Goal: Check status: Check status

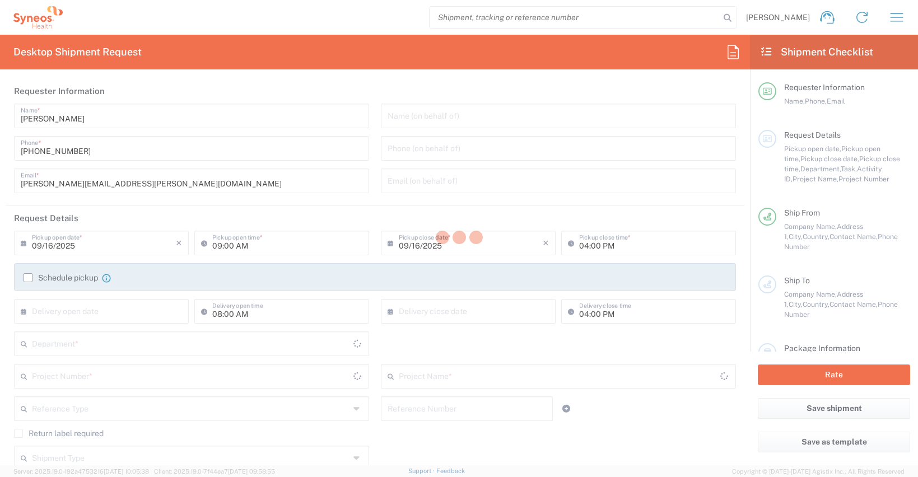
type input "[GEOGRAPHIC_DATA]"
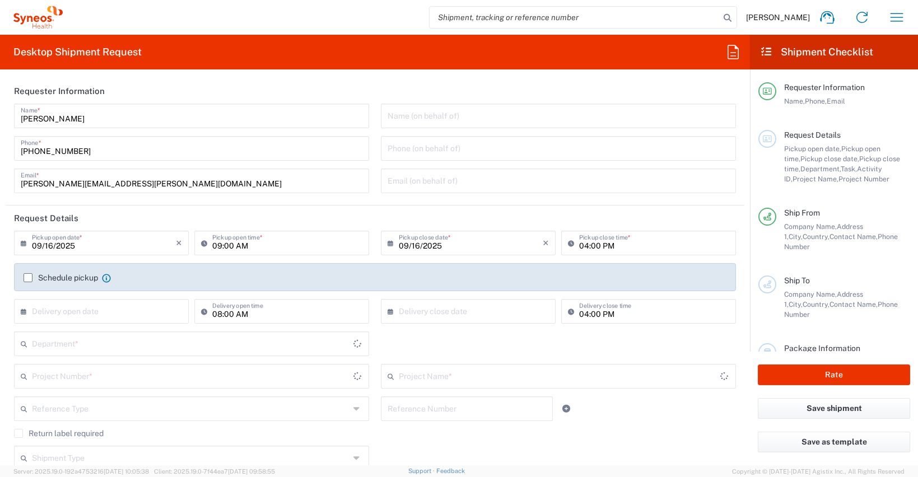
type input "[GEOGRAPHIC_DATA]"
type input "Syneos Health Clinical [GEOGRAPHIC_DATA]"
type input "8350"
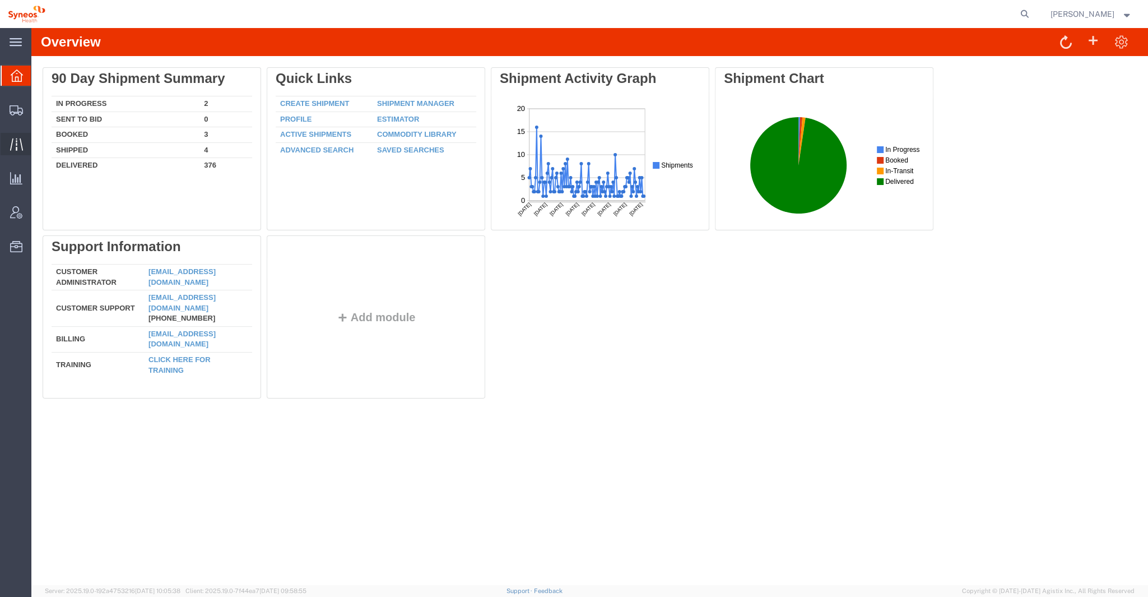
click at [15, 138] on icon at bounding box center [16, 144] width 13 height 13
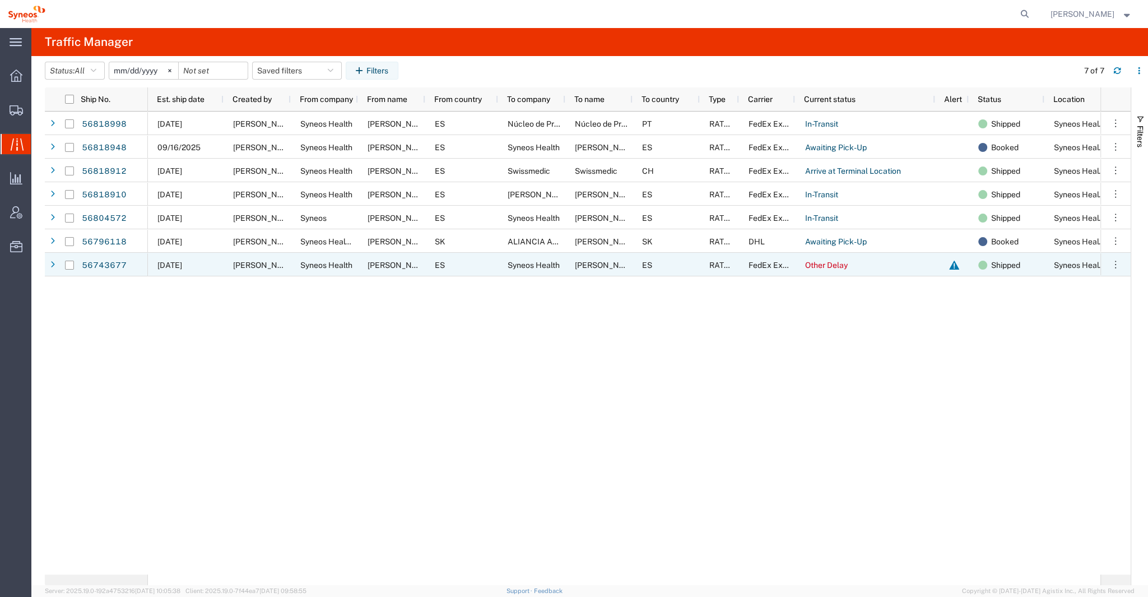
click at [953, 263] on div at bounding box center [954, 265] width 14 height 24
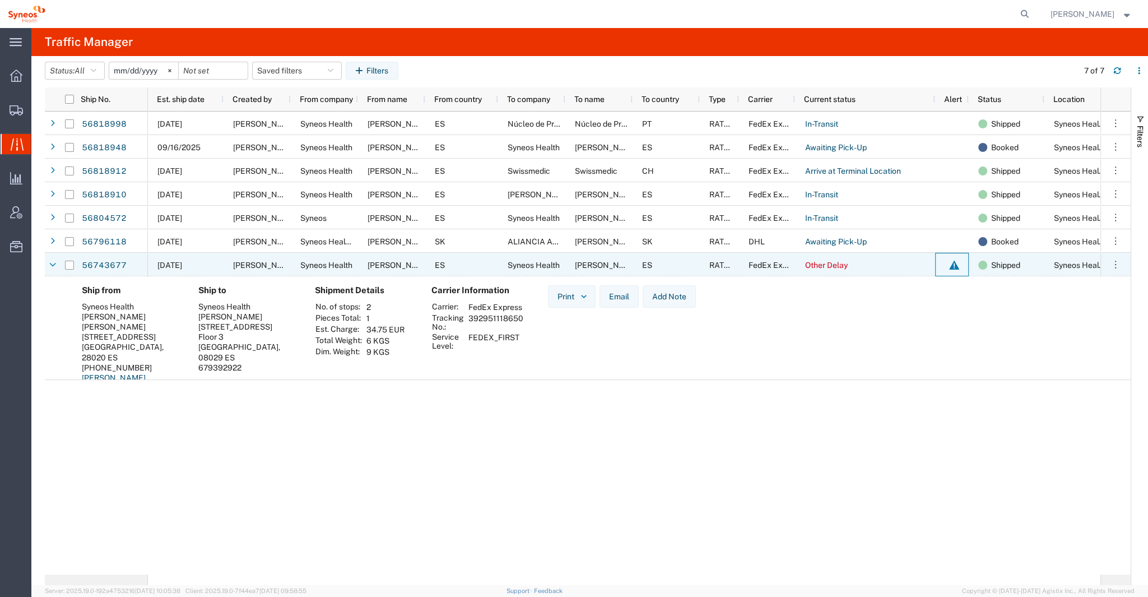
click at [955, 268] on div at bounding box center [954, 265] width 14 height 24
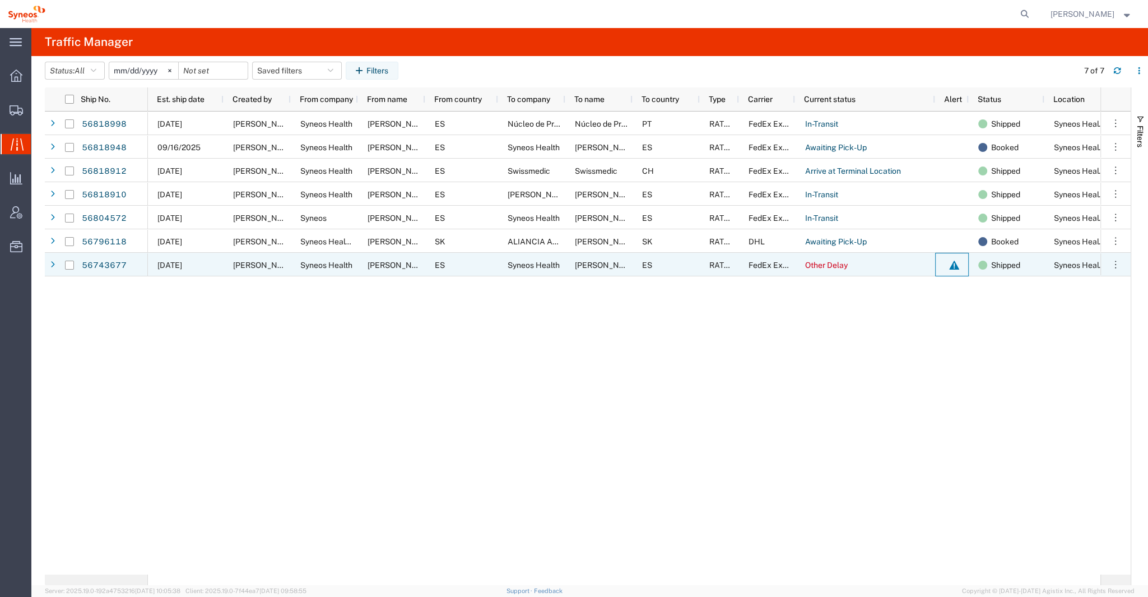
click at [954, 268] on div at bounding box center [954, 265] width 14 height 24
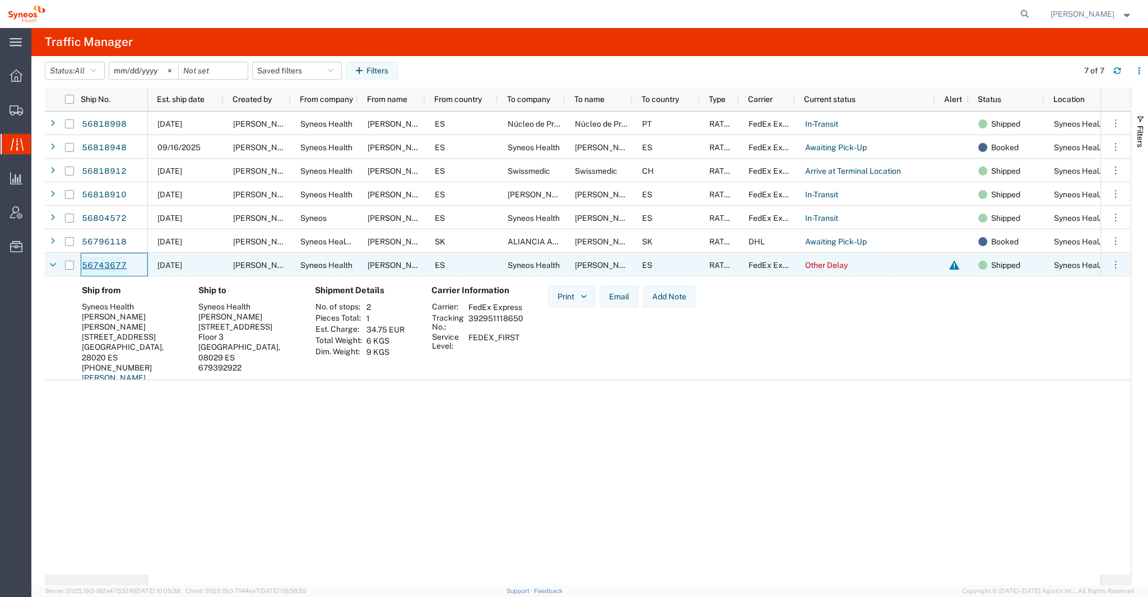
click at [120, 260] on link "56743677" at bounding box center [104, 266] width 46 height 18
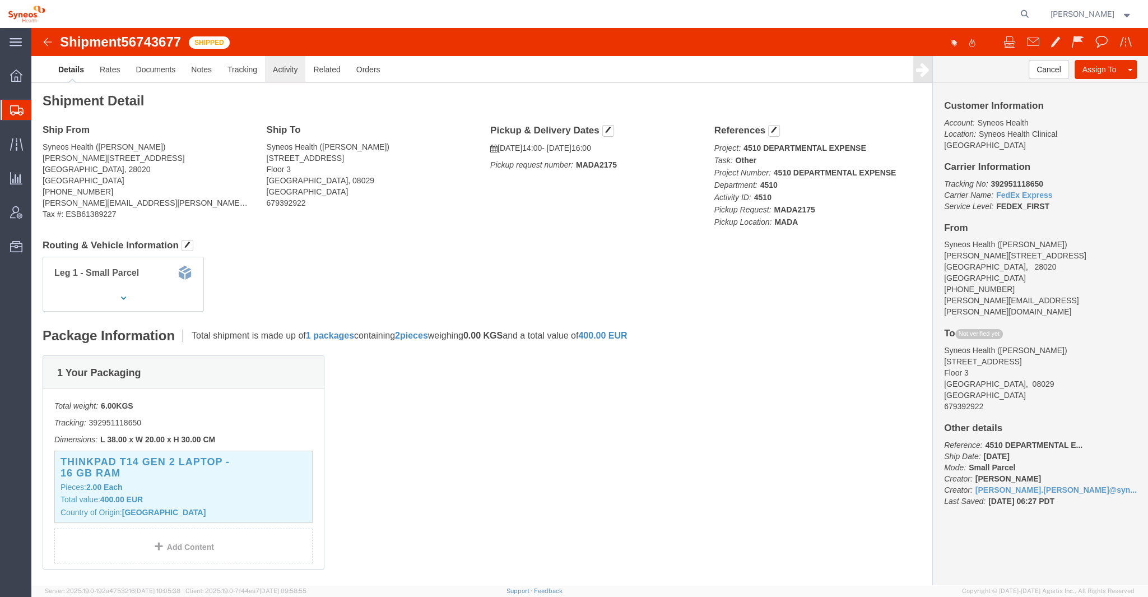
click link "Activity"
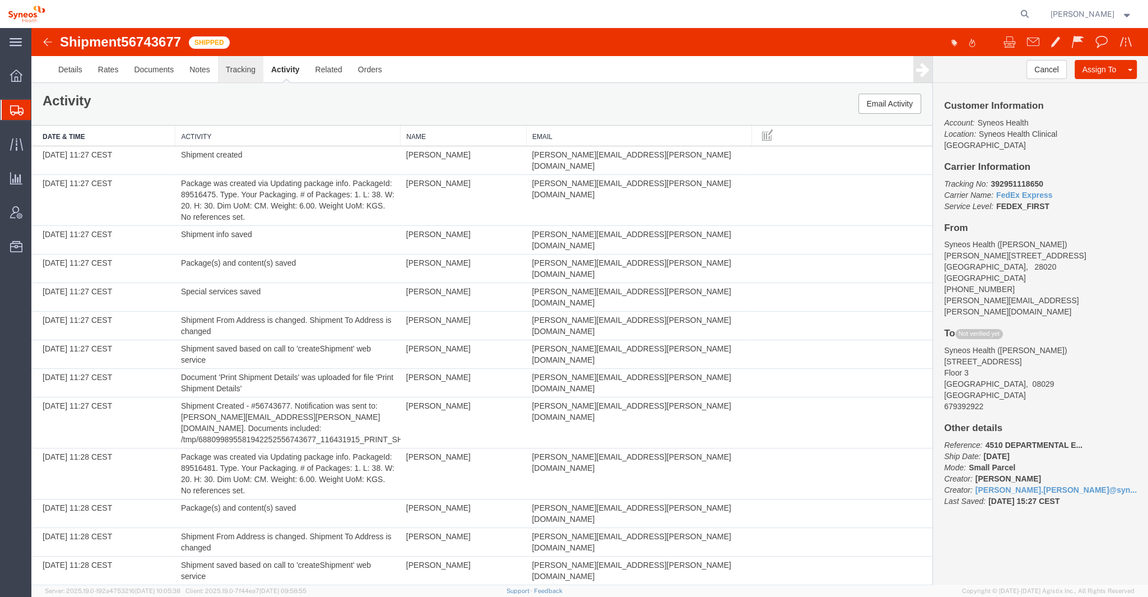
click at [244, 65] on link "Tracking" at bounding box center [240, 69] width 45 height 27
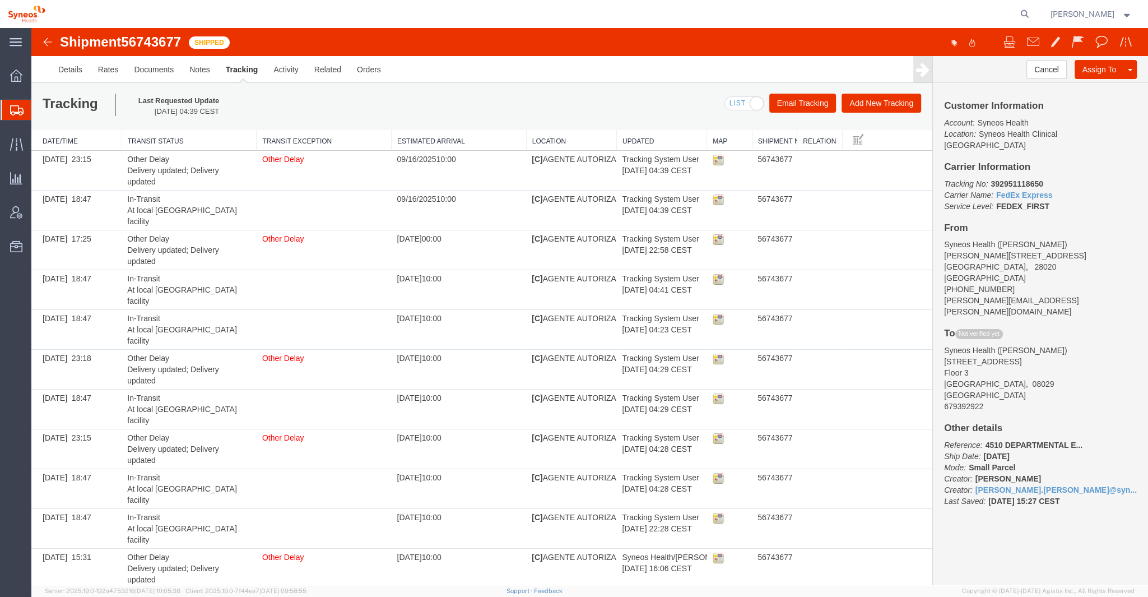
click at [1014, 179] on b "392951118650" at bounding box center [1016, 183] width 52 height 9
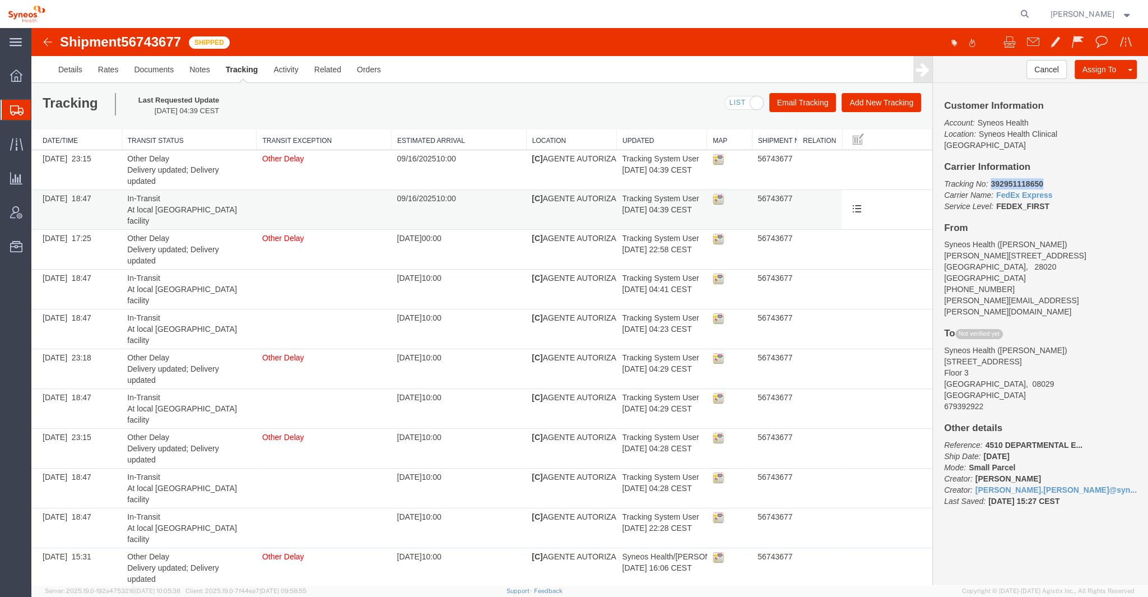
copy b "392951118650"
